Goal: Information Seeking & Learning: Learn about a topic

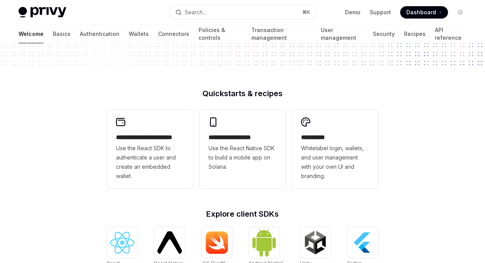
scroll to position [132, 0]
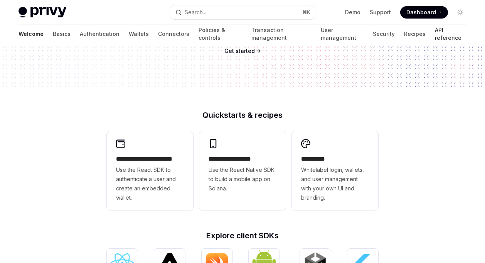
click at [435, 30] on link "API reference" at bounding box center [451, 34] width 32 height 19
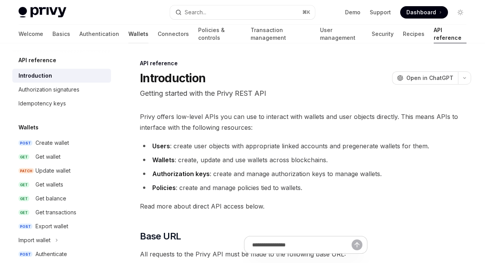
click at [128, 34] on link "Wallets" at bounding box center [138, 34] width 20 height 19
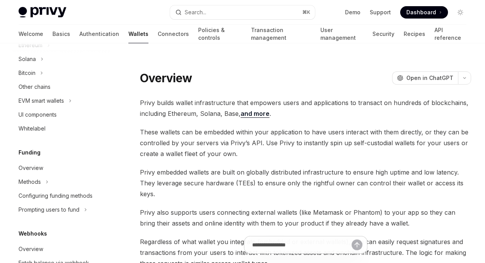
scroll to position [160, 0]
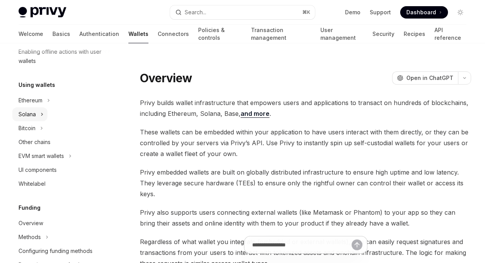
click at [38, 115] on button "Solana" at bounding box center [29, 114] width 35 height 14
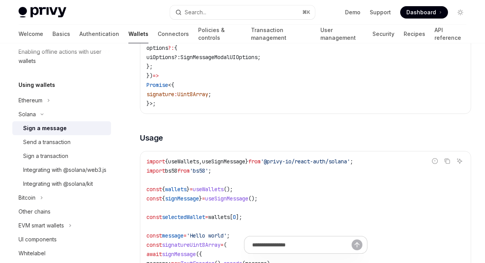
scroll to position [169, 0]
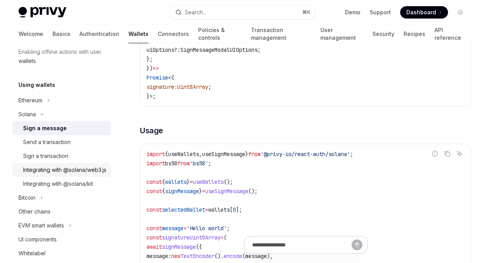
click at [46, 174] on div "Integrating with @solana/web3.js" at bounding box center [64, 169] width 83 height 9
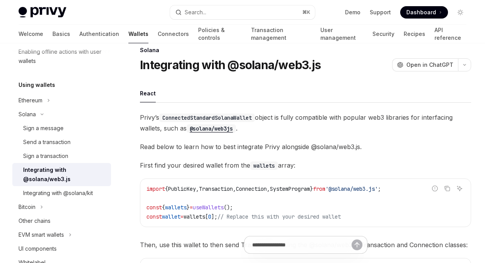
scroll to position [11, 0]
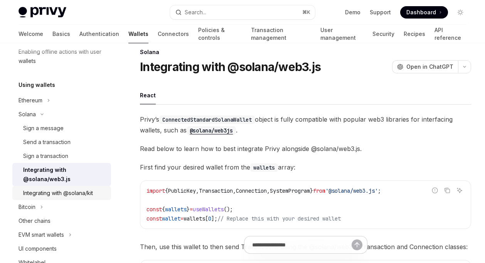
click at [77, 194] on div "Integrating with @solana/kit" at bounding box center [58, 192] width 70 height 9
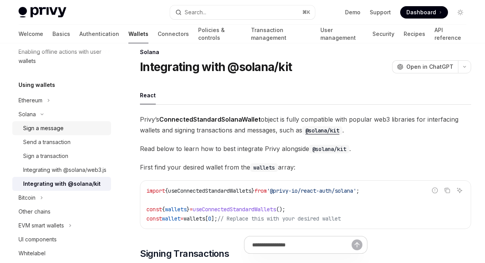
click at [59, 129] on div "Sign a message" at bounding box center [43, 127] width 40 height 9
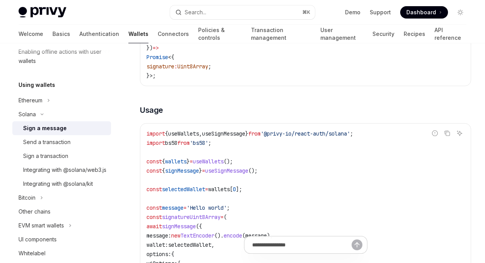
scroll to position [270, 0]
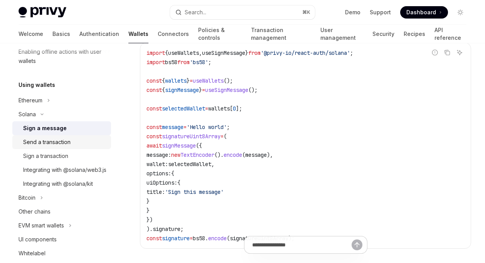
click at [67, 143] on div "Send a transaction" at bounding box center [46, 141] width 47 height 9
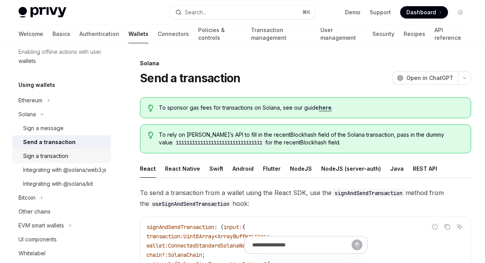
click at [56, 155] on div "Sign a transaction" at bounding box center [45, 155] width 45 height 9
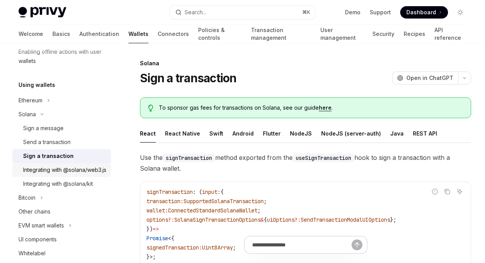
click at [68, 171] on div "Integrating with @solana/web3.js" at bounding box center [64, 169] width 83 height 9
type textarea "*"
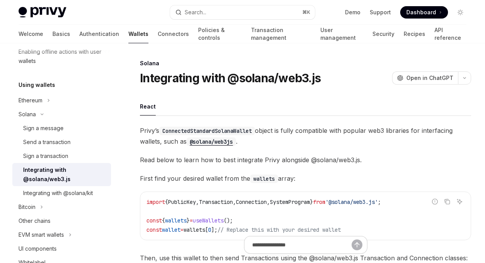
click at [248, 142] on span "Privy’s ConnectedStandardSolanaWallet object is fully compatible with popular w…" at bounding box center [305, 136] width 331 height 22
drag, startPoint x: 254, startPoint y: 140, endPoint x: 190, endPoint y: 144, distance: 64.2
click at [190, 144] on span "Privy’s ConnectedStandardSolanaWallet object is fully compatible with popular w…" at bounding box center [305, 136] width 331 height 22
copy span "@solana/web3js ."
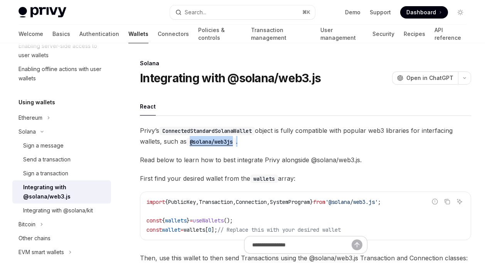
scroll to position [176, 0]
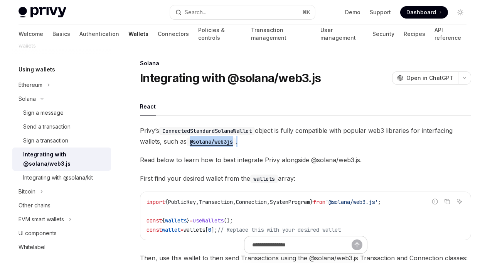
click at [59, 170] on link "Integrating with @solana/web3.js" at bounding box center [61, 158] width 99 height 23
click at [58, 176] on div "Integrating with @solana/kit" at bounding box center [58, 177] width 70 height 9
click at [72, 176] on div "Integrating with @solana/kit" at bounding box center [58, 177] width 70 height 9
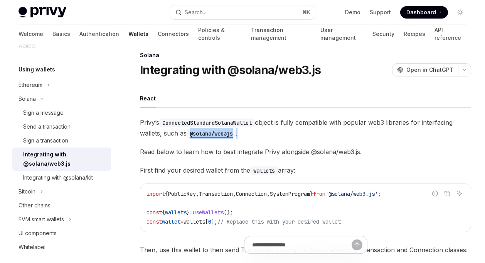
scroll to position [11, 0]
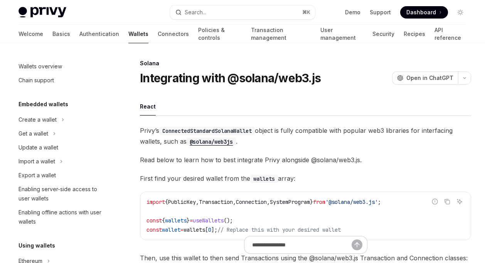
scroll to position [182, 0]
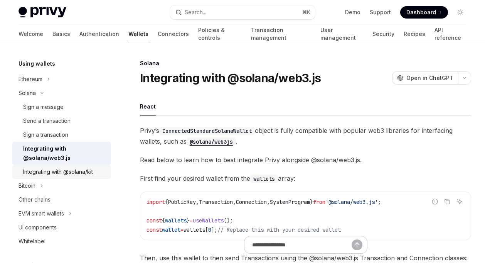
click at [74, 171] on div "Integrating with @solana/kit" at bounding box center [58, 171] width 70 height 9
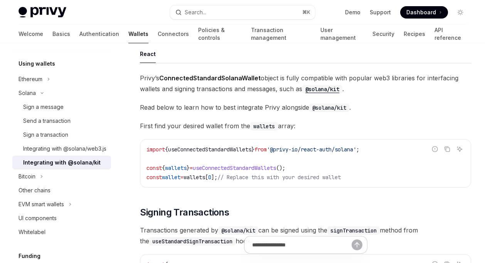
scroll to position [142, 0]
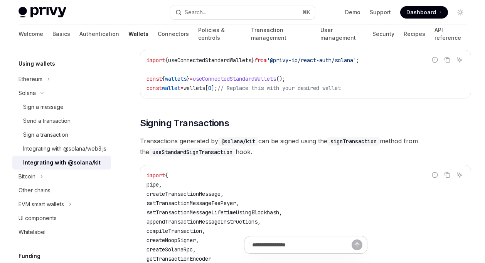
click at [81, 167] on div "Integrating with @solana/kit" at bounding box center [62, 162] width 78 height 9
type textarea "*"
